Goal: Task Accomplishment & Management: Manage account settings

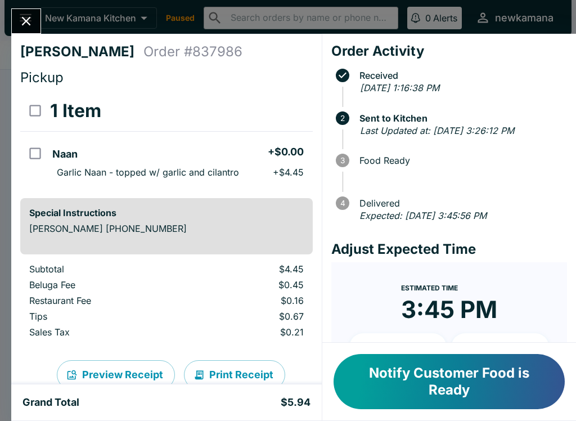
click at [475, 375] on button "Notify Customer Food is Ready" at bounding box center [449, 381] width 231 height 55
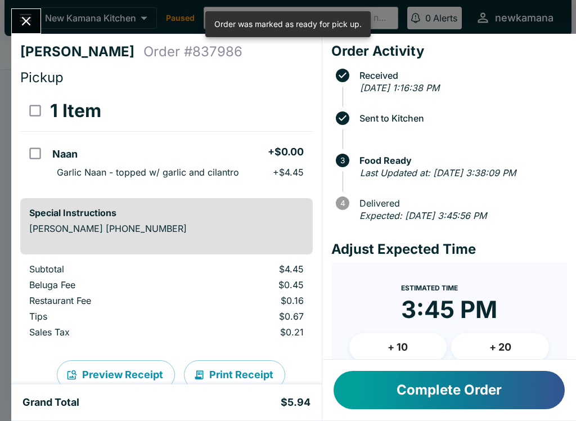
click at [34, 12] on button "Close" at bounding box center [26, 21] width 29 height 24
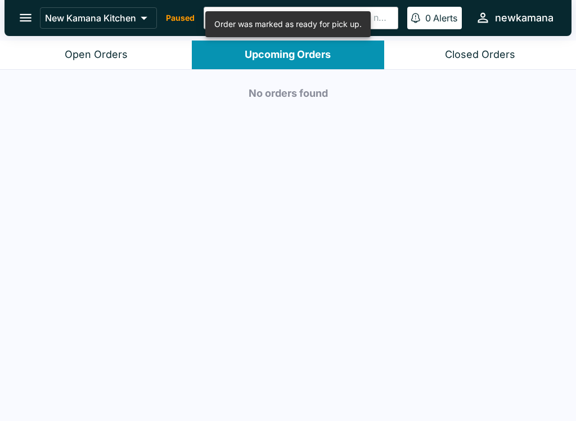
click at [299, 57] on div "Upcoming Orders" at bounding box center [288, 54] width 86 height 13
click at [326, 52] on div "Upcoming Orders" at bounding box center [288, 54] width 86 height 13
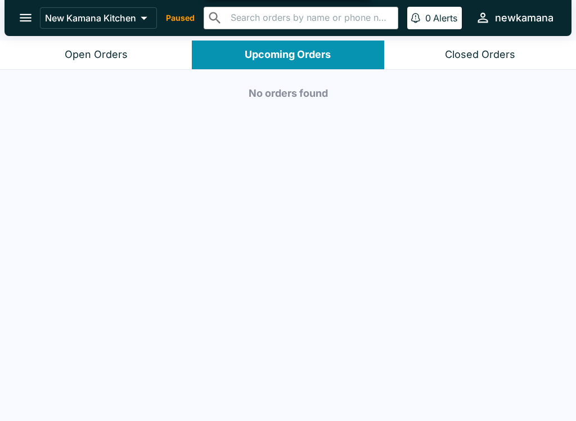
click at [115, 51] on div "Open Orders" at bounding box center [96, 54] width 63 height 13
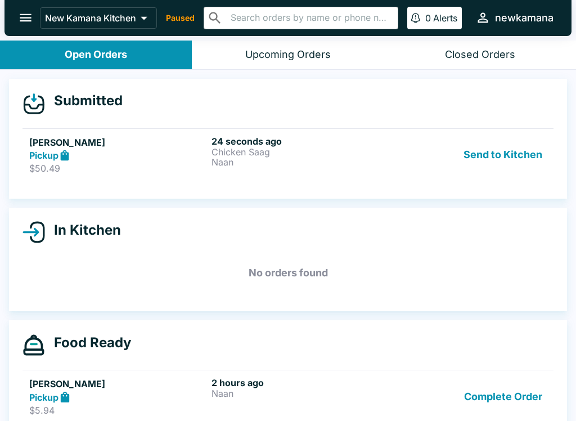
click at [368, 148] on p "Chicken Saag" at bounding box center [300, 152] width 178 height 10
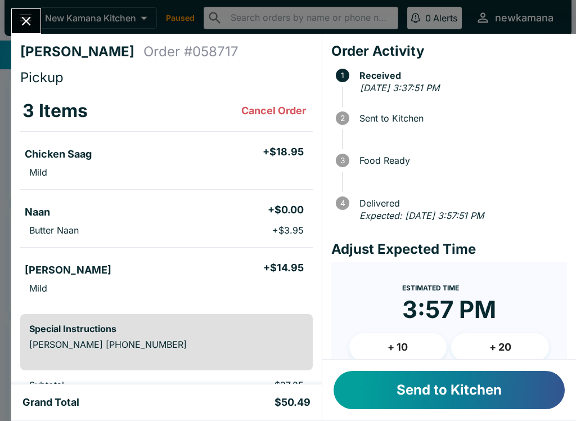
click at [511, 343] on button "+ 20" at bounding box center [500, 347] width 98 height 28
click at [465, 385] on button "Send to Kitchen" at bounding box center [449, 390] width 231 height 38
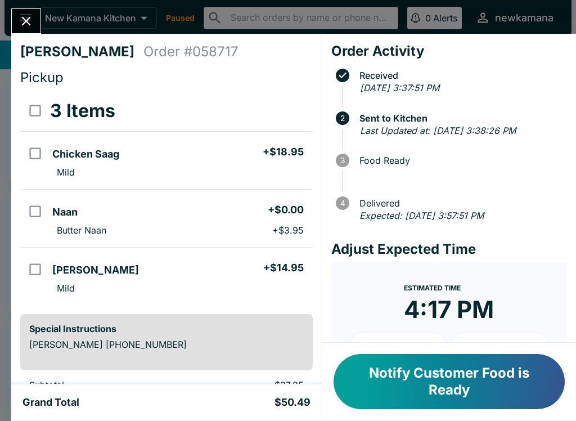
click at [44, 11] on div "[PERSON_NAME] Order # 058717 Pickup 3 Items Chicken Saag + $18.95 Mild Naan + $…" at bounding box center [288, 210] width 576 height 421
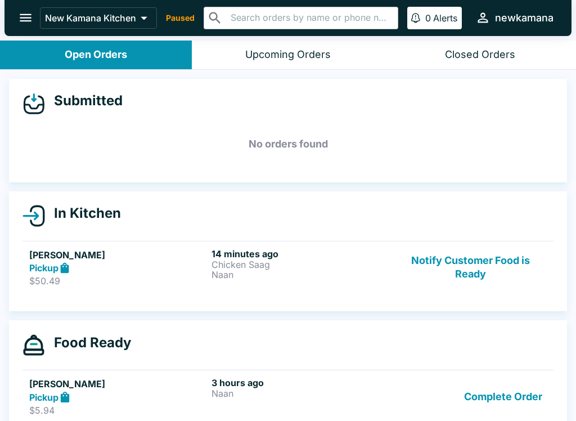
click at [473, 272] on button "Notify Customer Food is Ready" at bounding box center [470, 267] width 152 height 39
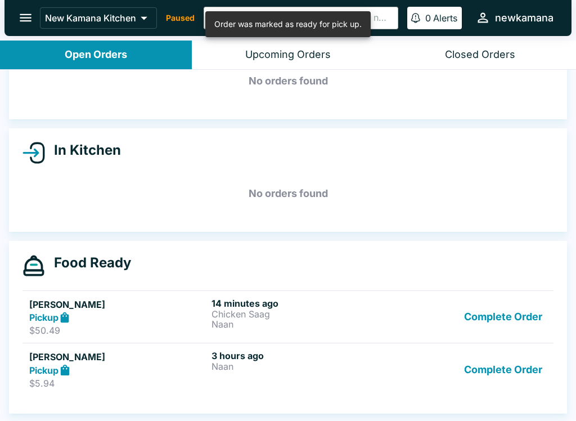
scroll to position [63, 0]
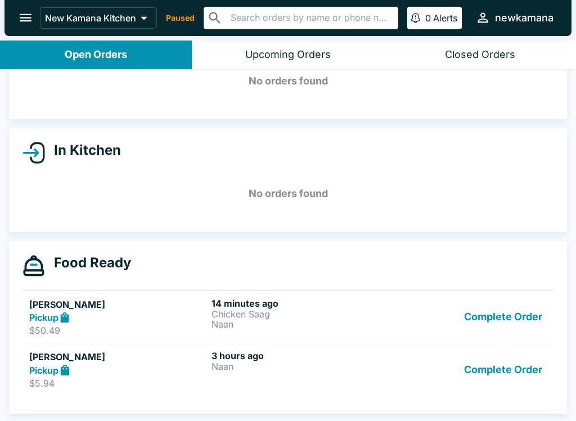
click at [447, 377] on div "Complete Order" at bounding box center [470, 369] width 152 height 39
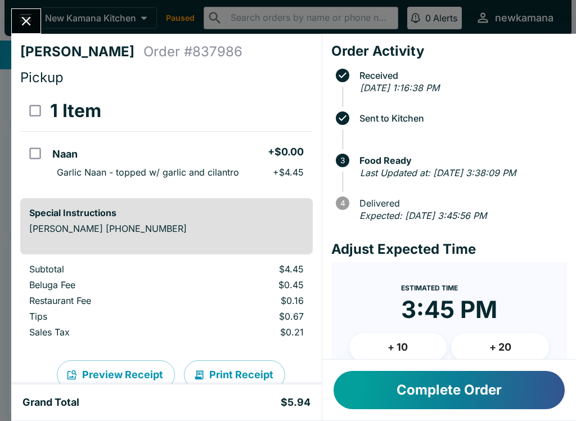
click at [441, 389] on button "Complete Order" at bounding box center [449, 390] width 231 height 38
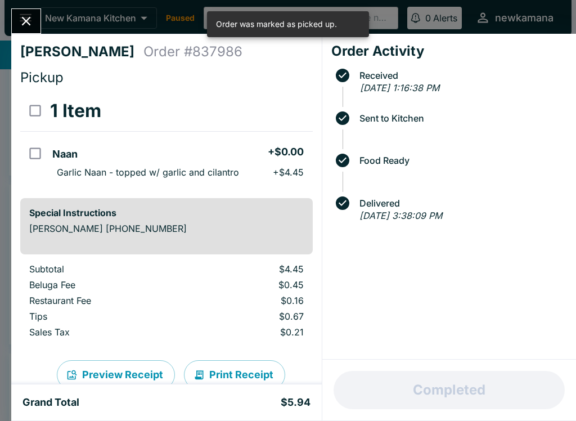
scroll to position [10, 0]
click at [19, 7] on div "[PERSON_NAME] Order # 837986 Pickup 1 Item Naan + $0.00 Garlic Naan - topped w/…" at bounding box center [288, 210] width 576 height 421
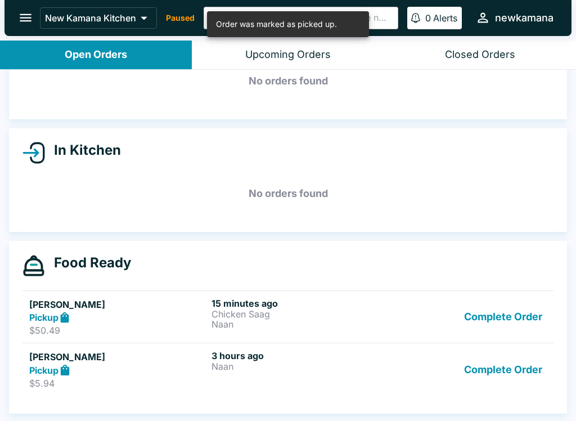
scroll to position [63, 0]
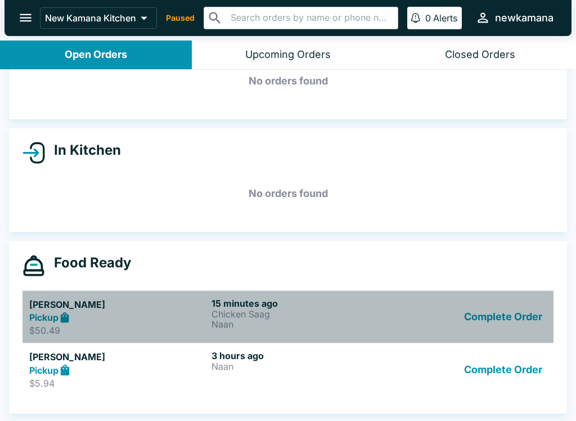
click at [398, 307] on div "Complete Order" at bounding box center [470, 317] width 152 height 39
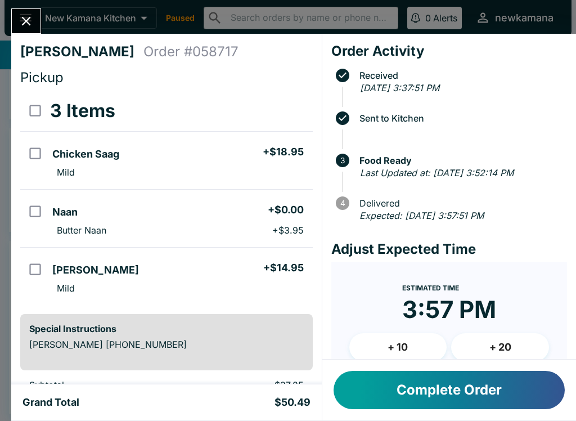
click at [27, 11] on button "Close" at bounding box center [26, 21] width 29 height 24
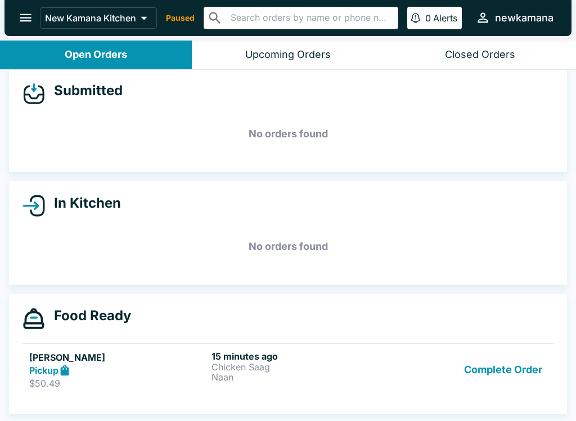
scroll to position [10, 0]
